Goal: Task Accomplishment & Management: Use online tool/utility

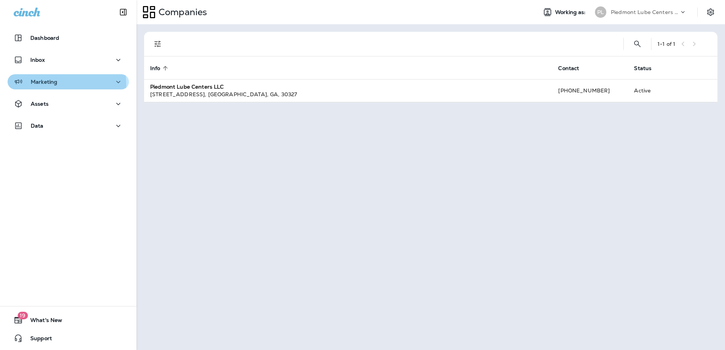
click at [30, 86] on div "Marketing" at bounding box center [36, 81] width 44 height 9
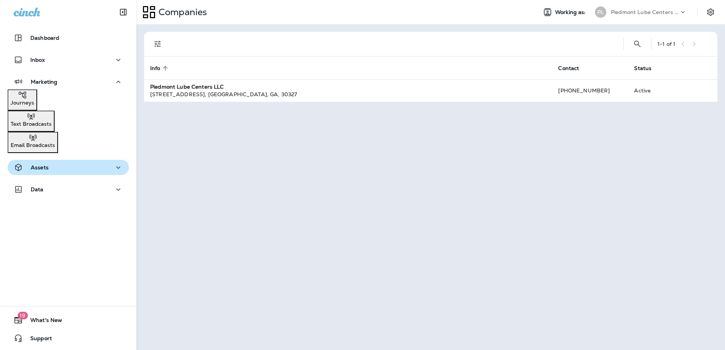
click at [39, 169] on button "Assets" at bounding box center [68, 167] width 121 height 15
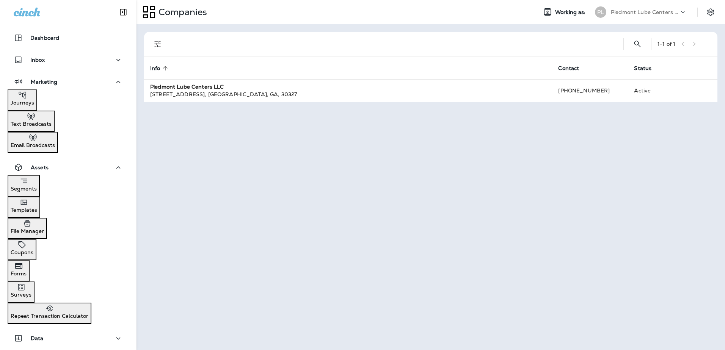
click at [37, 207] on p "Templates" at bounding box center [24, 210] width 27 height 6
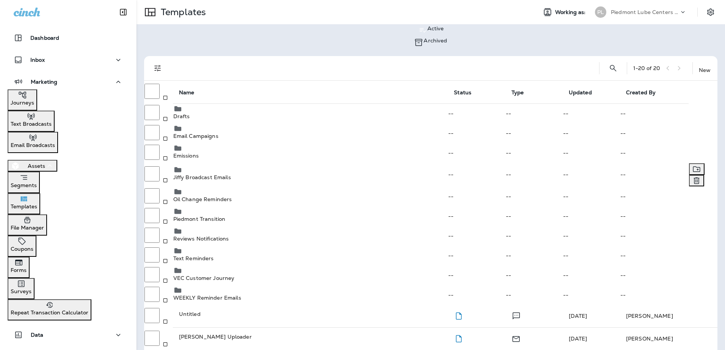
click at [201, 180] on div "Jiffy Broadcast Emails" at bounding box center [310, 177] width 274 height 6
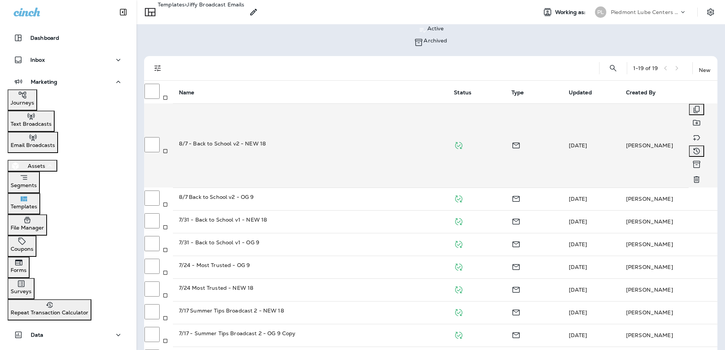
click at [227, 140] on p "8/7 - Back to School v2 - NEW 18" at bounding box center [310, 144] width 263 height 8
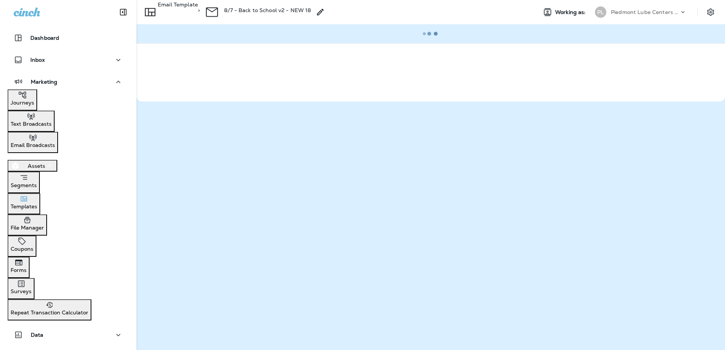
click at [198, 9] on p "Email Template" at bounding box center [178, 10] width 40 height 17
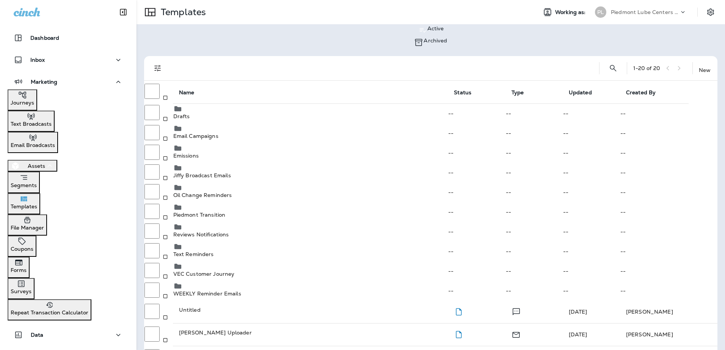
click at [225, 176] on p "Jiffy Broadcast Emails" at bounding box center [310, 175] width 274 height 6
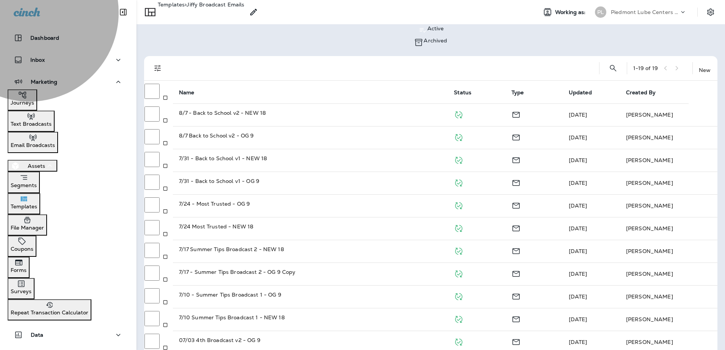
click at [34, 106] on div "Journeys" at bounding box center [23, 98] width 24 height 15
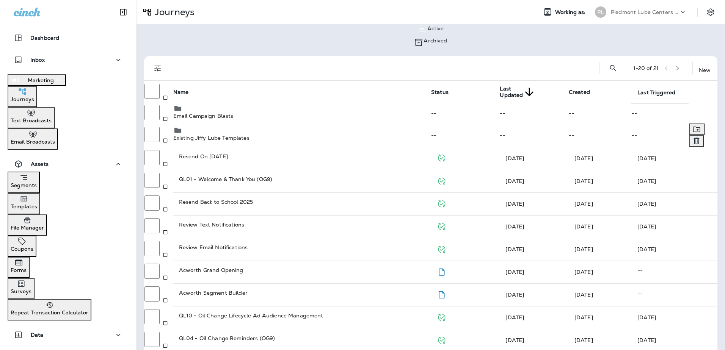
click at [191, 136] on p "Existing Jiffy Lube Templates" at bounding box center [301, 138] width 257 height 6
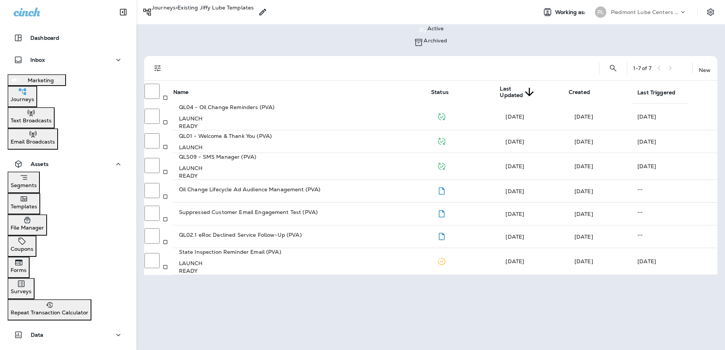
click at [53, 142] on p "Email Broadcasts" at bounding box center [33, 142] width 44 height 6
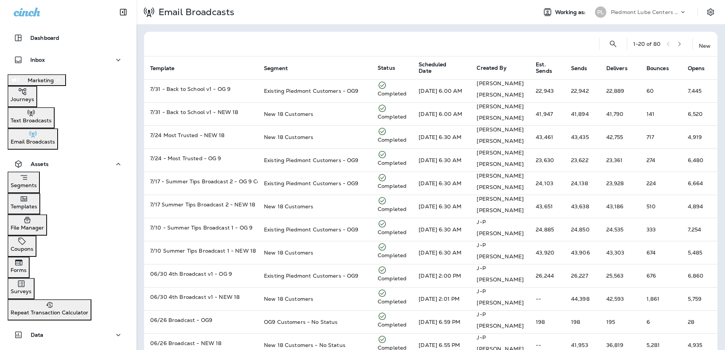
click at [37, 204] on p "Templates" at bounding box center [24, 207] width 27 height 6
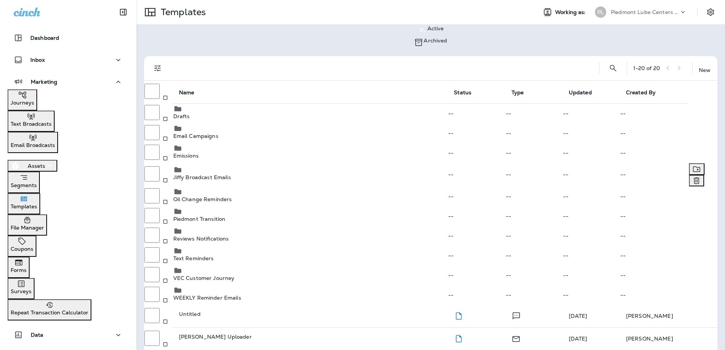
click at [206, 180] on p "Jiffy Broadcast Emails" at bounding box center [310, 177] width 274 height 6
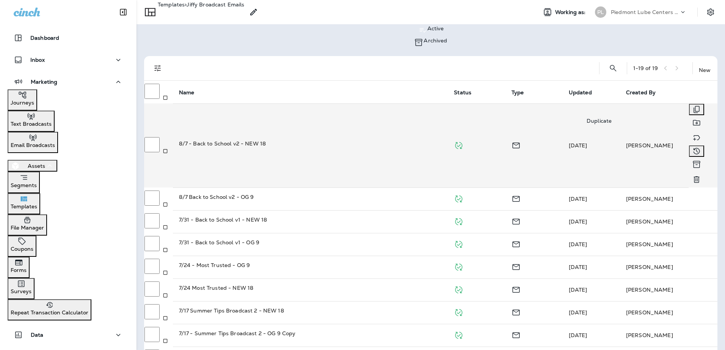
click at [692, 108] on icon "Duplicate" at bounding box center [696, 109] width 9 height 9
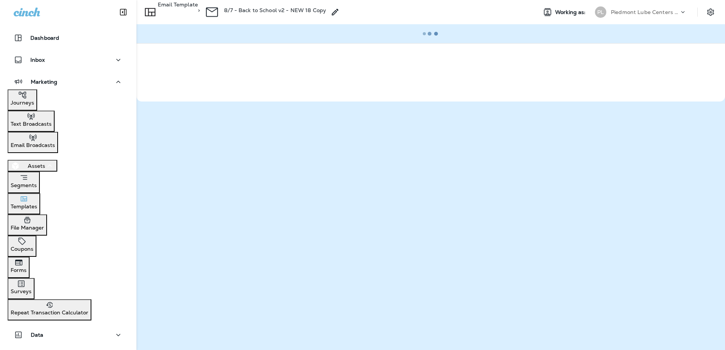
click at [293, 9] on p "8/7 - Back to School v2 - NEW 18 Copy" at bounding box center [275, 10] width 102 height 6
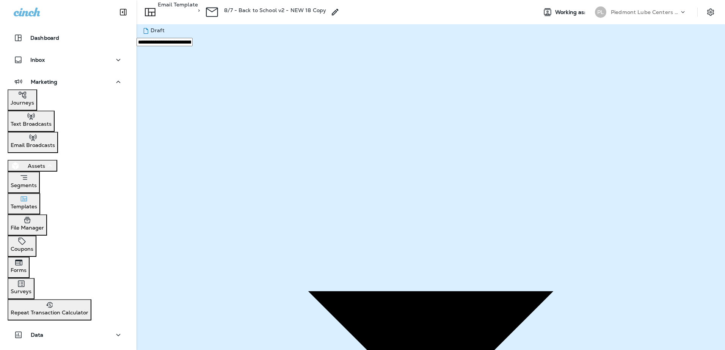
type input "**********"
click at [42, 38] on button "Save" at bounding box center [33, 33] width 19 height 8
click at [96, 328] on button "Data" at bounding box center [68, 335] width 121 height 15
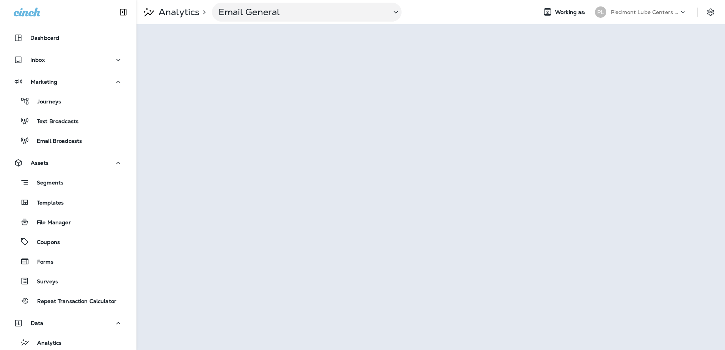
scroll to position [33, 0]
